Goal: Check status: Check status

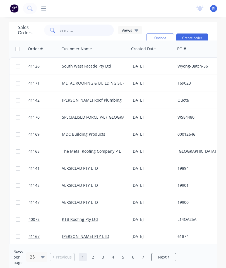
click at [81, 30] on input "text" at bounding box center [87, 30] width 54 height 11
type input "41104"
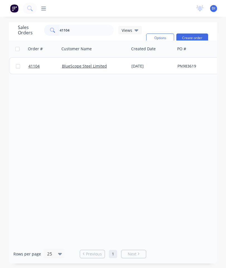
click at [32, 65] on span "41104" at bounding box center [33, 66] width 11 height 6
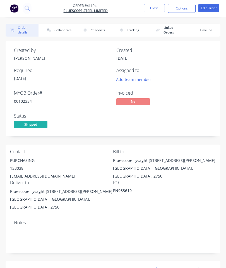
click at [64, 31] on button "Collaborate" at bounding box center [58, 30] width 33 height 13
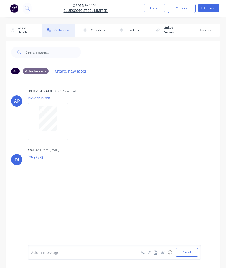
click at [49, 183] on img at bounding box center [48, 180] width 40 height 37
click at [152, 8] on button "Close" at bounding box center [154, 8] width 21 height 8
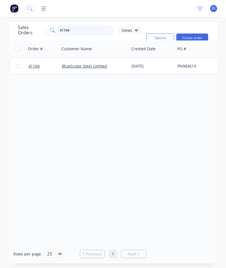
click at [74, 33] on input "41104" at bounding box center [87, 30] width 54 height 11
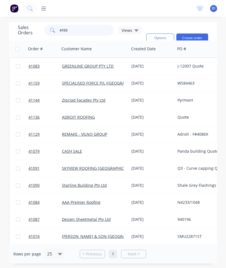
type input "41032"
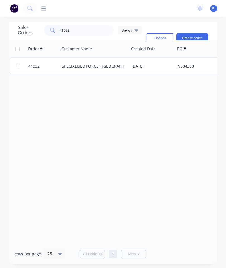
click at [34, 66] on span "41032" at bounding box center [33, 66] width 11 height 6
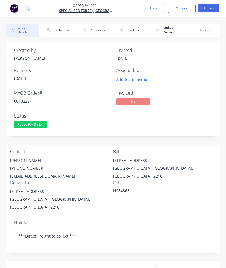
click at [62, 34] on button "Collaborate" at bounding box center [58, 30] width 33 height 13
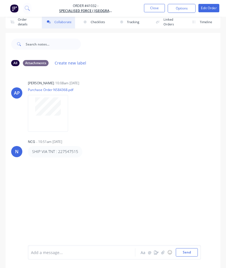
scroll to position [30, 0]
